Goal: Transaction & Acquisition: Purchase product/service

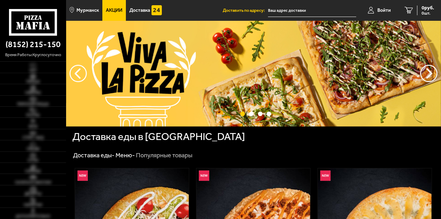
type input "[STREET_ADDRESS]"
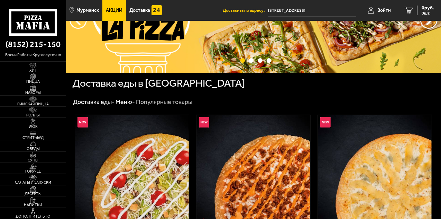
scroll to position [55, 0]
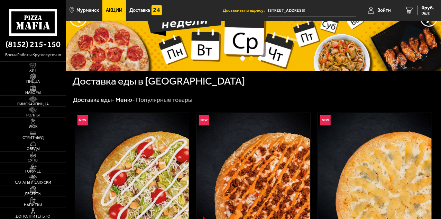
click at [113, 13] on span "Акции" at bounding box center [114, 10] width 17 height 5
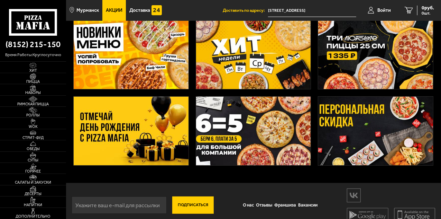
scroll to position [50, 0]
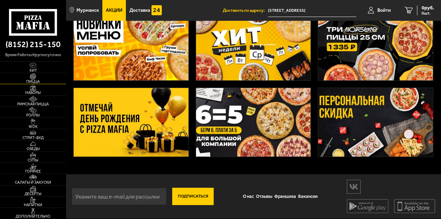
click at [37, 81] on span "Пицца" at bounding box center [33, 82] width 66 height 4
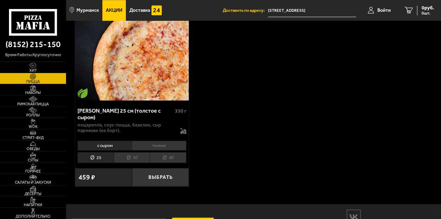
scroll to position [2102, 0]
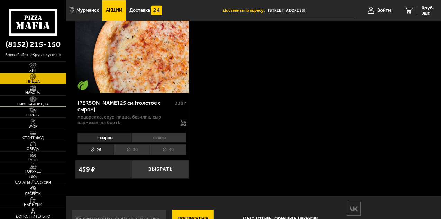
click at [40, 102] on span "Римская пицца" at bounding box center [33, 104] width 66 height 4
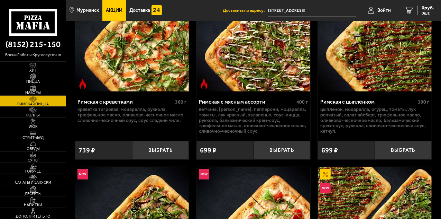
scroll to position [88, 0]
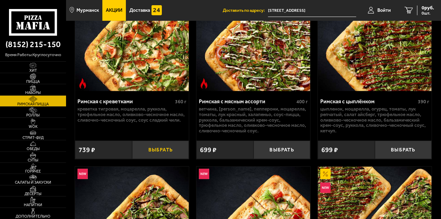
click at [166, 152] on button "Выбрать" at bounding box center [160, 149] width 57 height 18
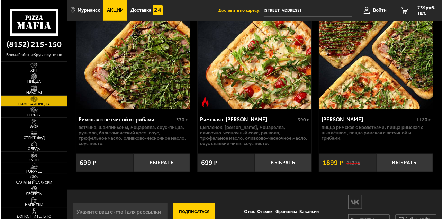
scroll to position [262, 0]
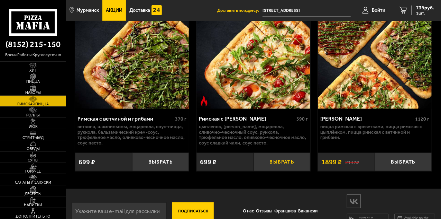
click at [286, 164] on button "Выбрать" at bounding box center [281, 161] width 57 height 18
click at [374, 13] on span "Войти" at bounding box center [375, 10] width 13 height 5
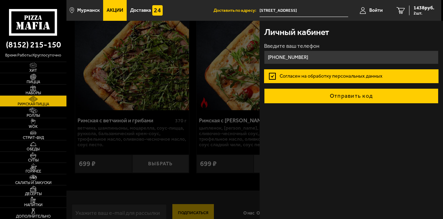
type input "[PHONE_NUMBER]"
click at [341, 95] on button "Отправить код" at bounding box center [351, 95] width 174 height 15
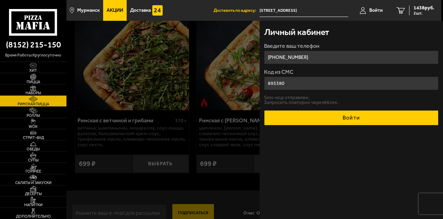
type input "895380"
click at [346, 118] on button "Войти" at bounding box center [351, 117] width 174 height 15
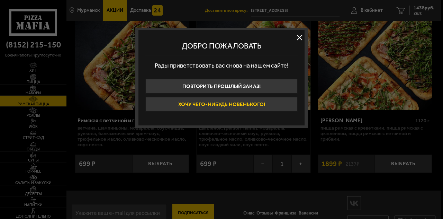
click at [242, 99] on button "Хочу чего-нибудь новенького!" at bounding box center [221, 104] width 152 height 15
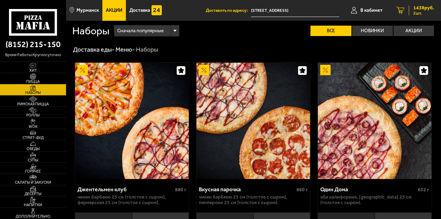
click at [420, 13] on span "2 шт." at bounding box center [423, 13] width 21 height 4
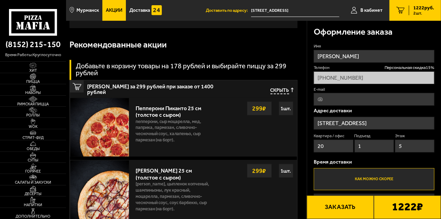
scroll to position [196, 0]
click at [28, 66] on img at bounding box center [33, 65] width 18 height 6
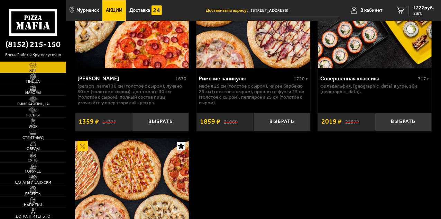
scroll to position [866, 0]
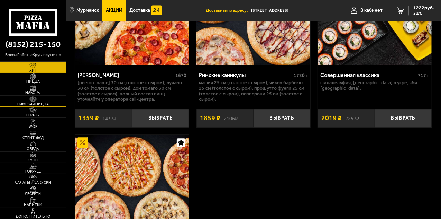
click at [33, 103] on span "Римская пицца" at bounding box center [33, 104] width 66 height 4
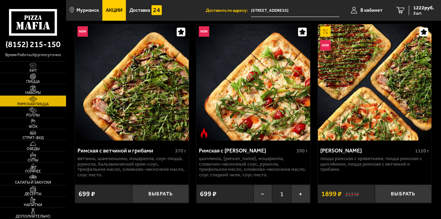
scroll to position [278, 0]
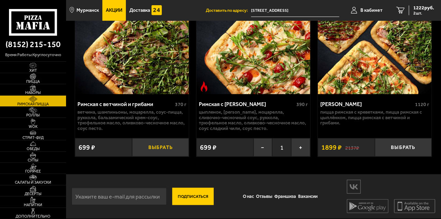
click at [161, 150] on button "Выбрать" at bounding box center [160, 147] width 57 height 18
click at [424, 10] on span "1816 руб." at bounding box center [423, 8] width 21 height 5
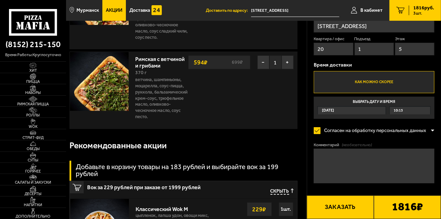
scroll to position [176, 0]
click at [337, 208] on button "Заказать" at bounding box center [340, 207] width 67 height 24
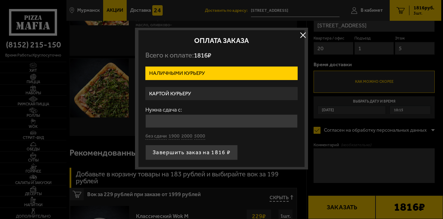
click at [190, 95] on label "Картой курьеру" at bounding box center [221, 93] width 152 height 13
click at [0, 0] on input "Картой курьеру" at bounding box center [0, 0] width 0 height 0
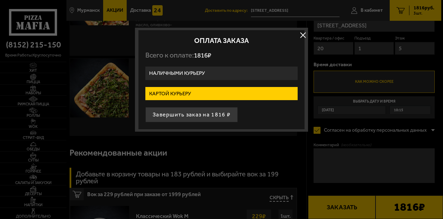
click at [302, 35] on button "button" at bounding box center [302, 35] width 10 height 10
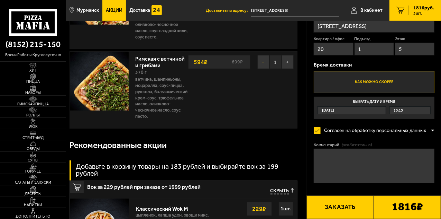
click at [264, 63] on button "−" at bounding box center [263, 62] width 12 height 14
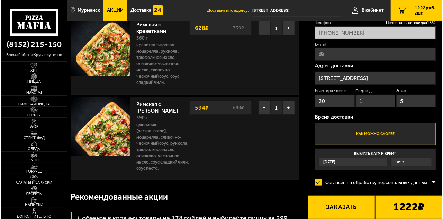
scroll to position [46, 0]
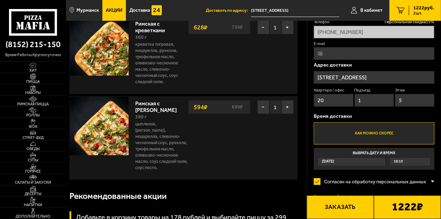
click at [340, 206] on button "Заказать" at bounding box center [340, 207] width 67 height 24
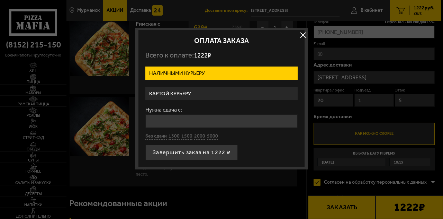
click at [189, 93] on label "Картой курьеру" at bounding box center [221, 93] width 152 height 13
click at [0, 0] on input "Картой курьеру" at bounding box center [0, 0] width 0 height 0
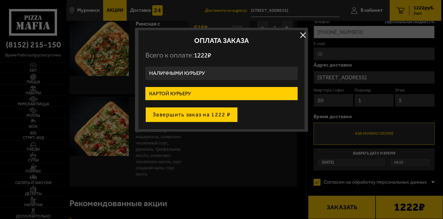
click at [194, 111] on button "Завершить заказ на 1222 ₽" at bounding box center [191, 114] width 92 height 15
